Goal: Information Seeking & Learning: Learn about a topic

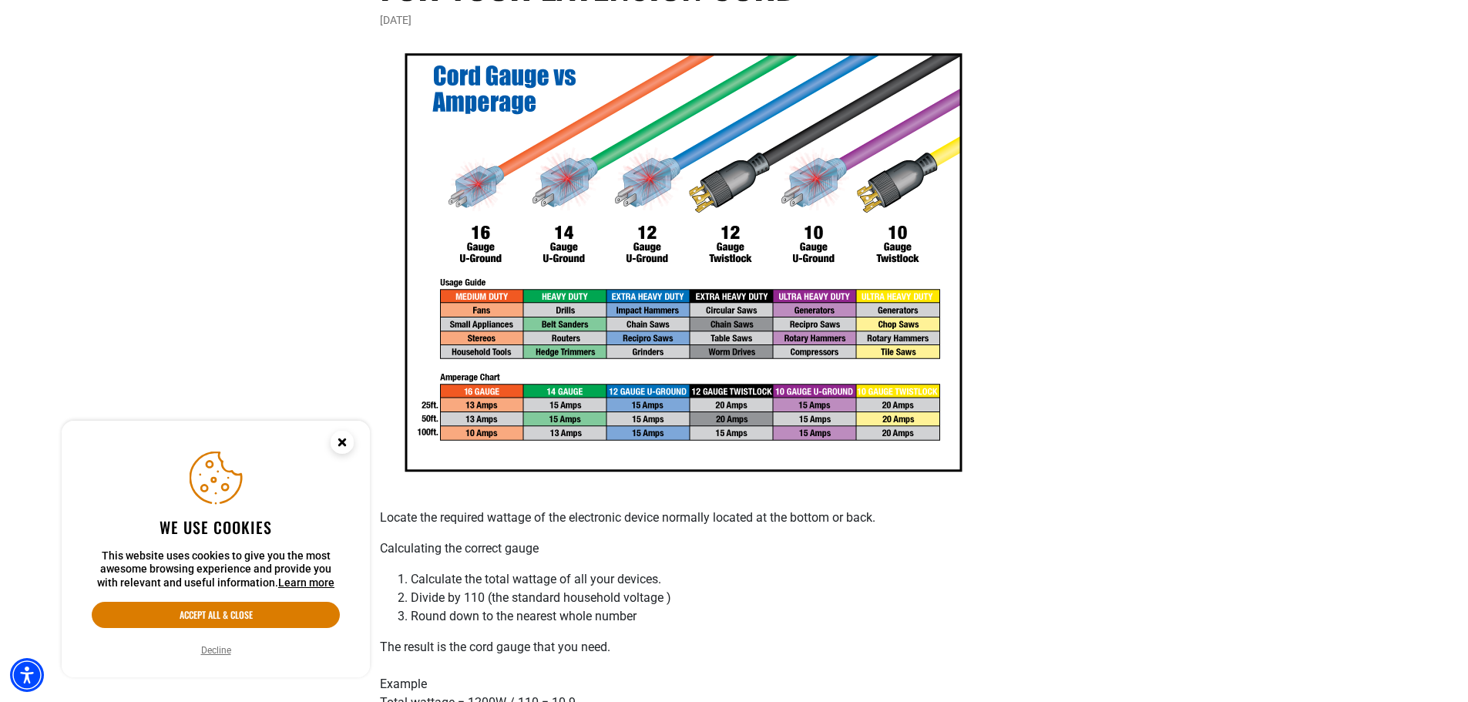
scroll to position [308, 0]
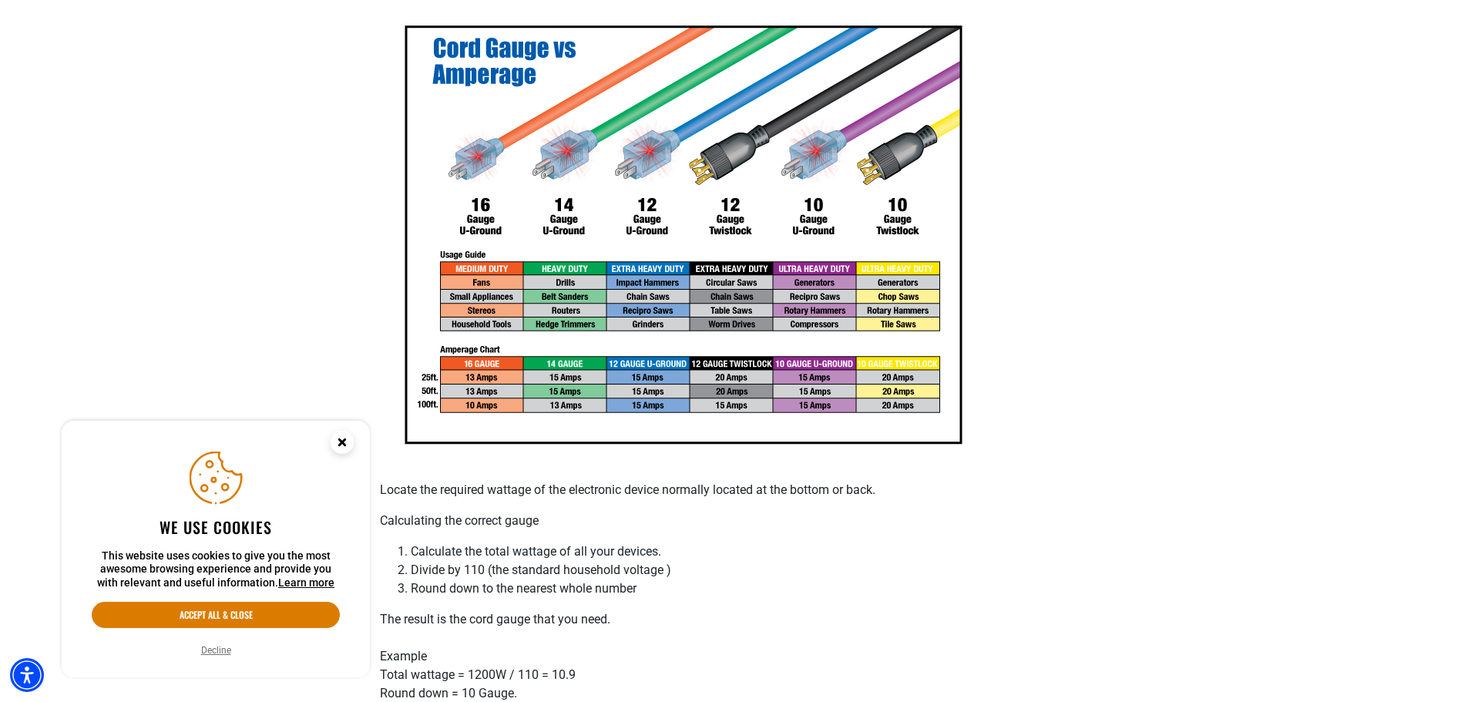
click at [907, 220] on img at bounding box center [683, 235] width 606 height 467
drag, startPoint x: 735, startPoint y: 223, endPoint x: 784, endPoint y: 266, distance: 65.0
click at [735, 226] on img at bounding box center [683, 235] width 606 height 467
click at [827, 212] on img at bounding box center [683, 235] width 606 height 467
drag, startPoint x: 639, startPoint y: 230, endPoint x: 621, endPoint y: 236, distance: 18.5
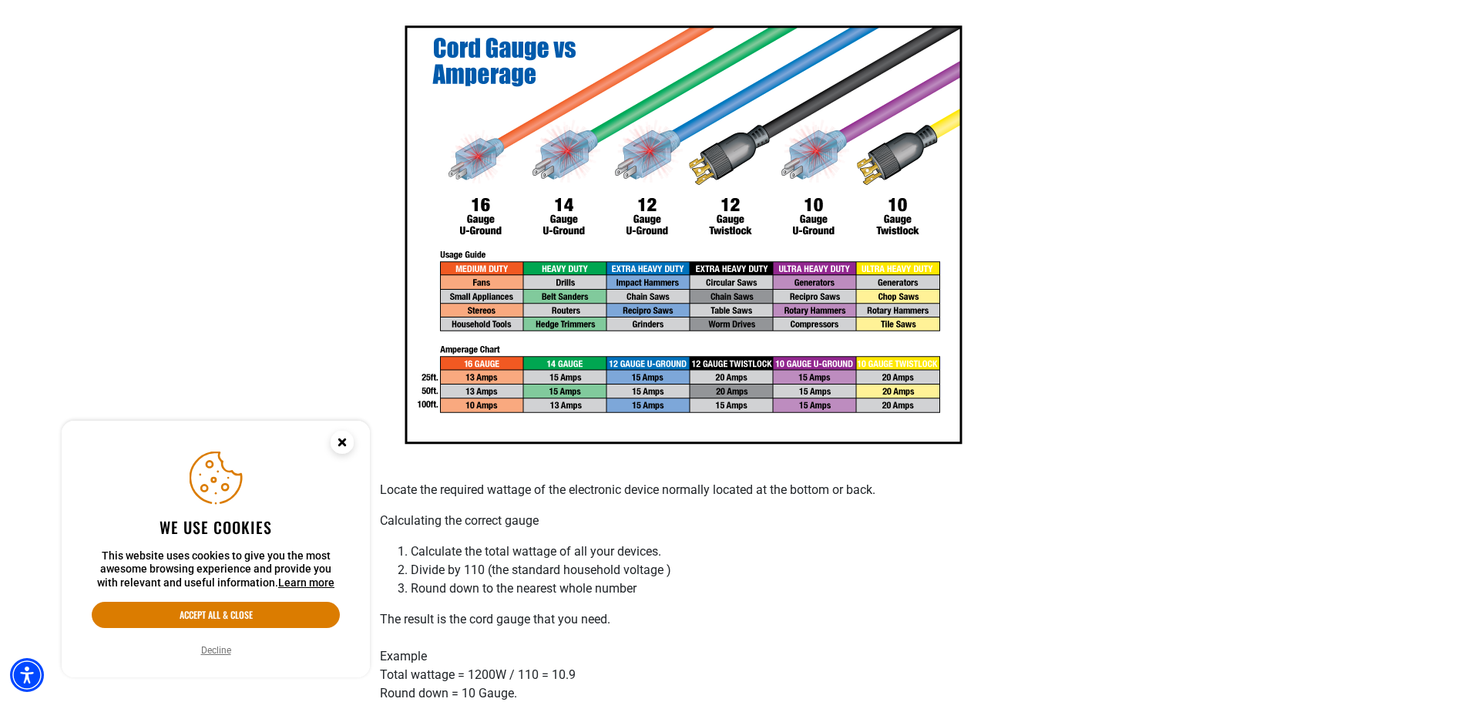
click at [638, 232] on img at bounding box center [683, 235] width 606 height 467
drag, startPoint x: 559, startPoint y: 219, endPoint x: 506, endPoint y: 252, distance: 62.0
click at [556, 222] on img at bounding box center [683, 235] width 606 height 467
click at [482, 236] on img at bounding box center [683, 235] width 606 height 467
click at [469, 408] on img at bounding box center [683, 235] width 606 height 467
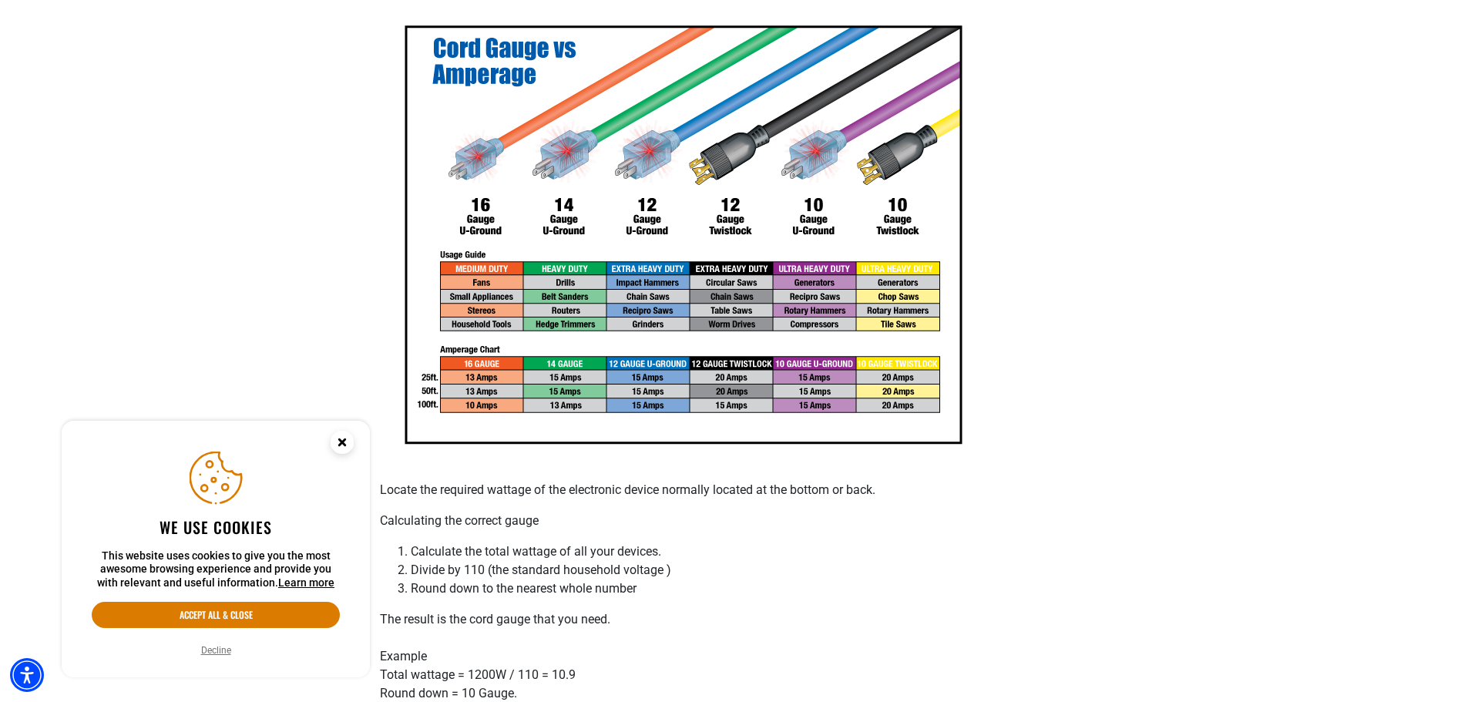
click at [598, 252] on img at bounding box center [683, 235] width 606 height 467
click at [347, 441] on circle "Close this option" at bounding box center [342, 442] width 23 height 23
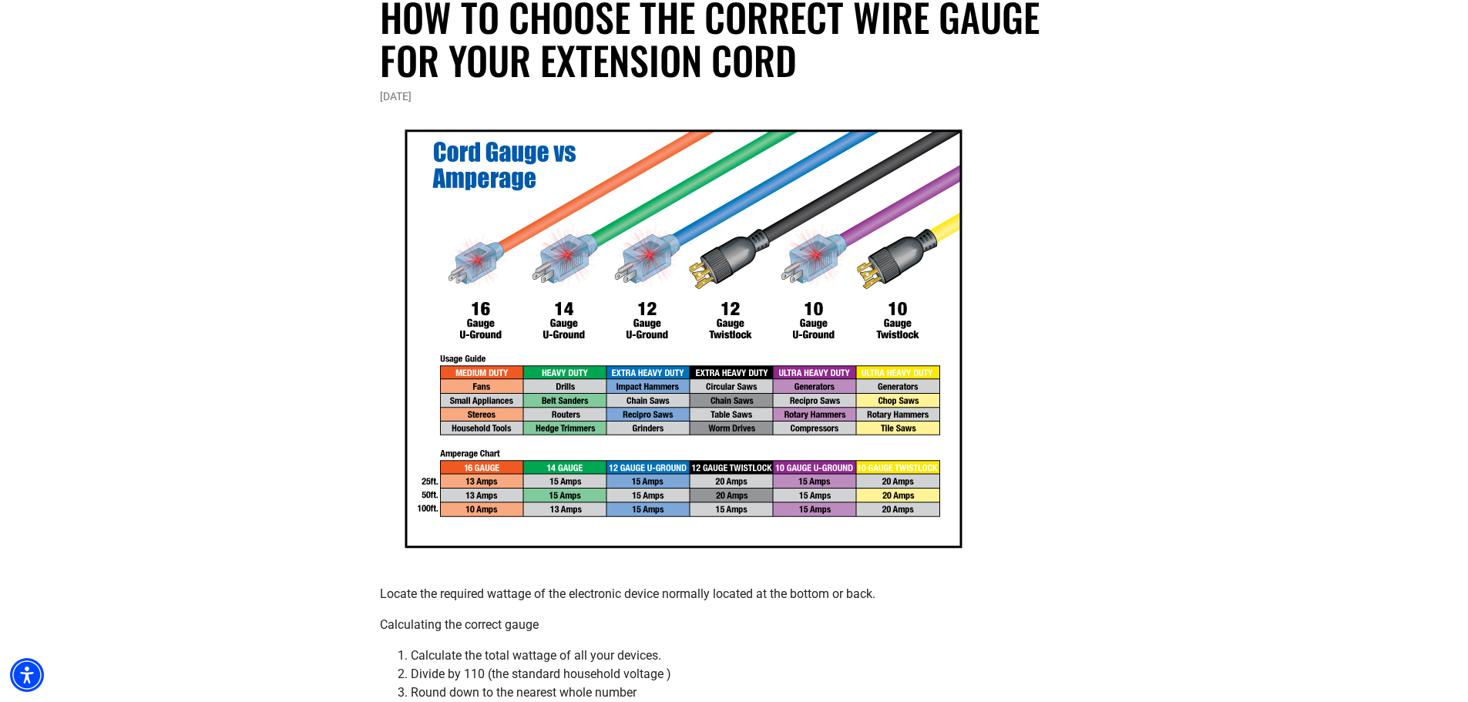
scroll to position [231, 0]
